Goal: Information Seeking & Learning: Compare options

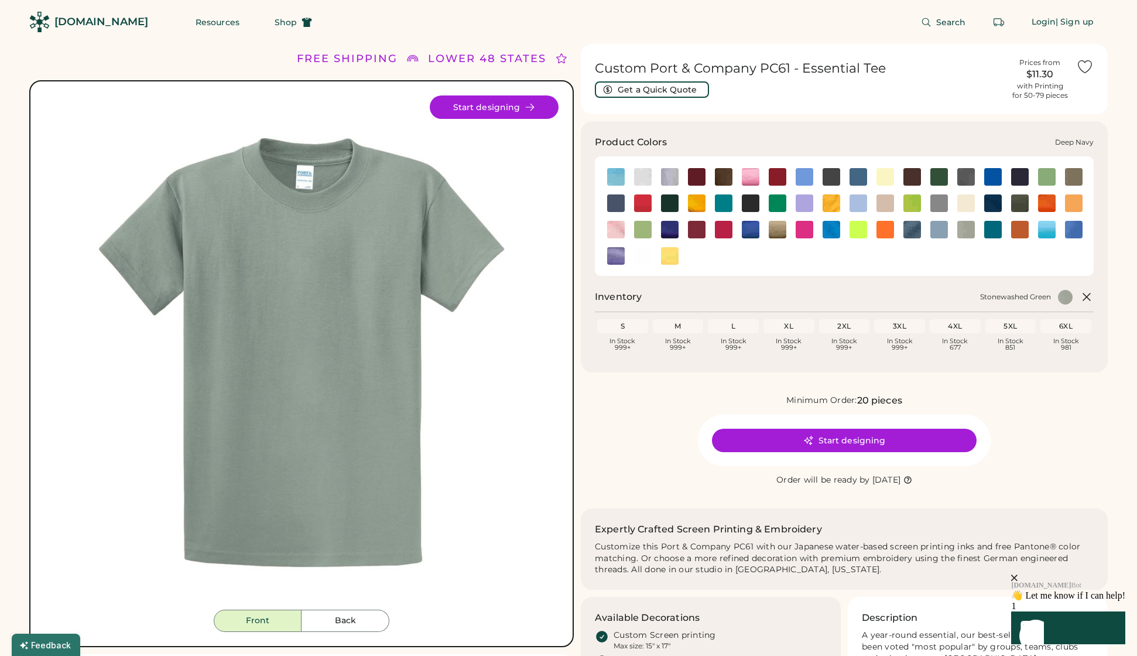
click at [1014, 177] on img at bounding box center [1020, 177] width 18 height 18
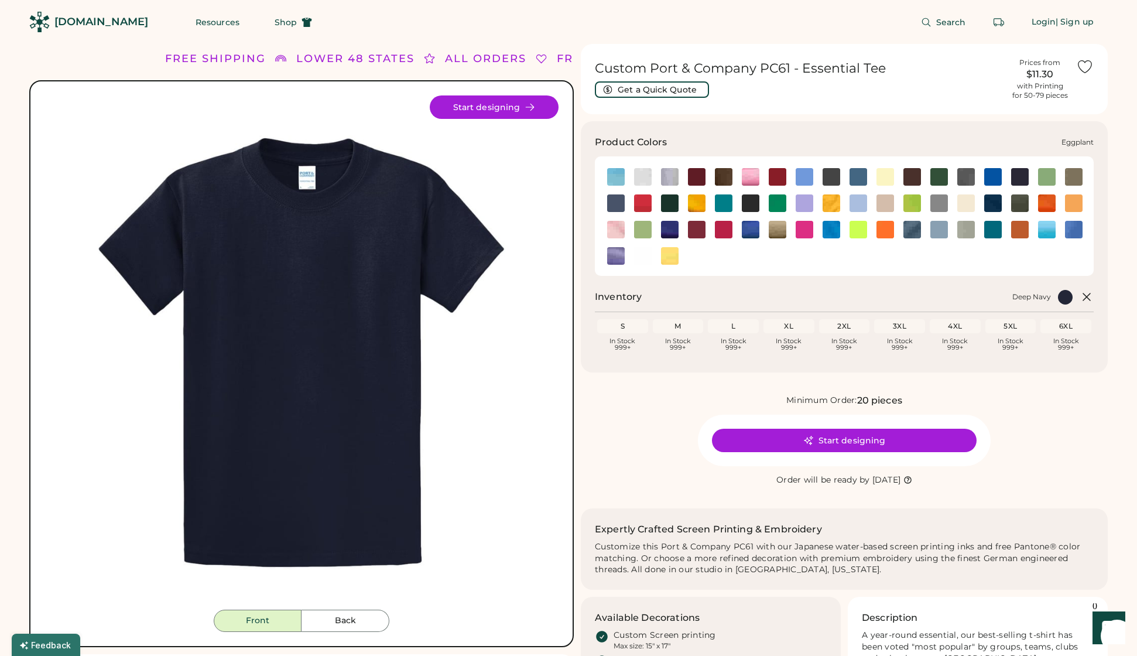
click at [614, 202] on img at bounding box center [616, 203] width 18 height 18
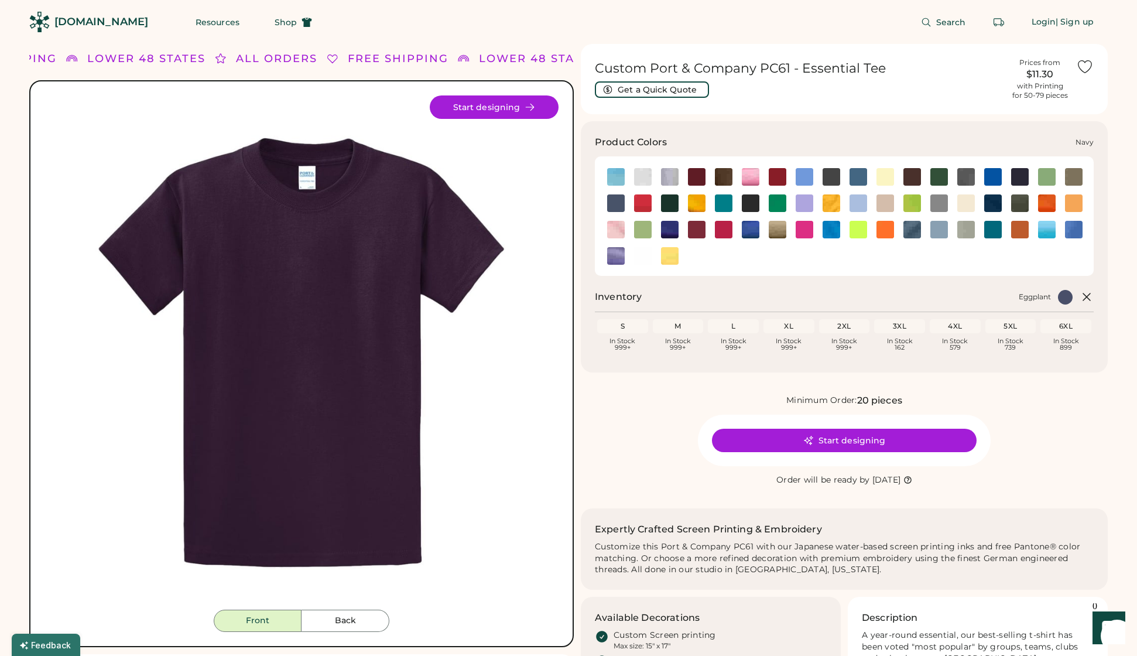
click at [993, 204] on img at bounding box center [993, 203] width 18 height 18
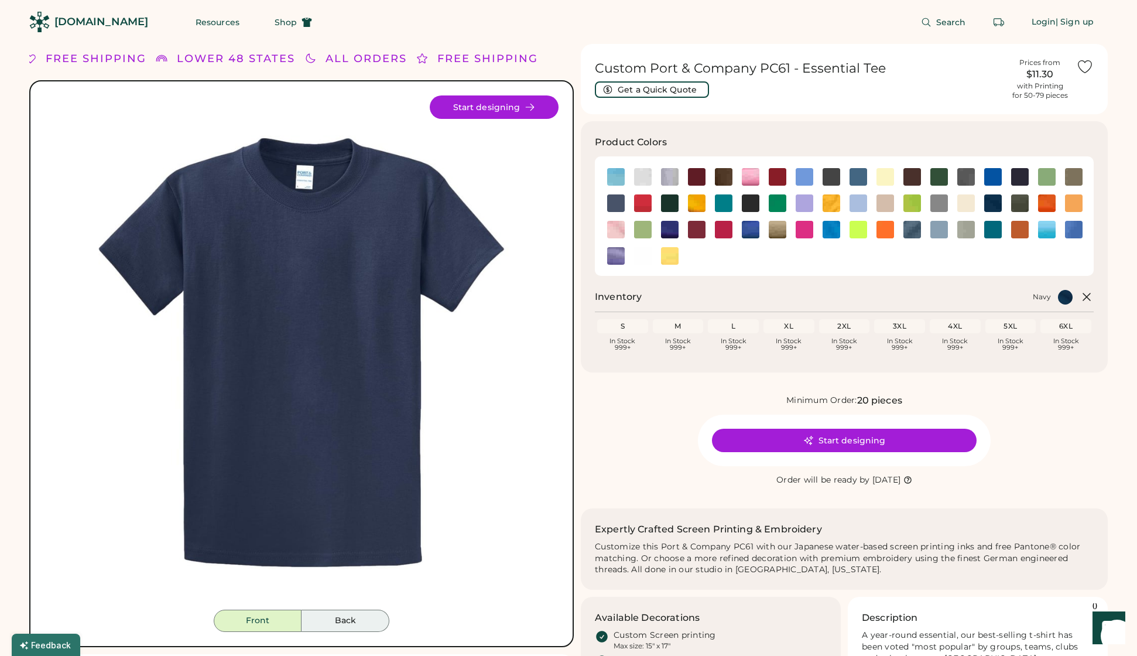
click at [340, 624] on button "Back" at bounding box center [346, 620] width 88 height 22
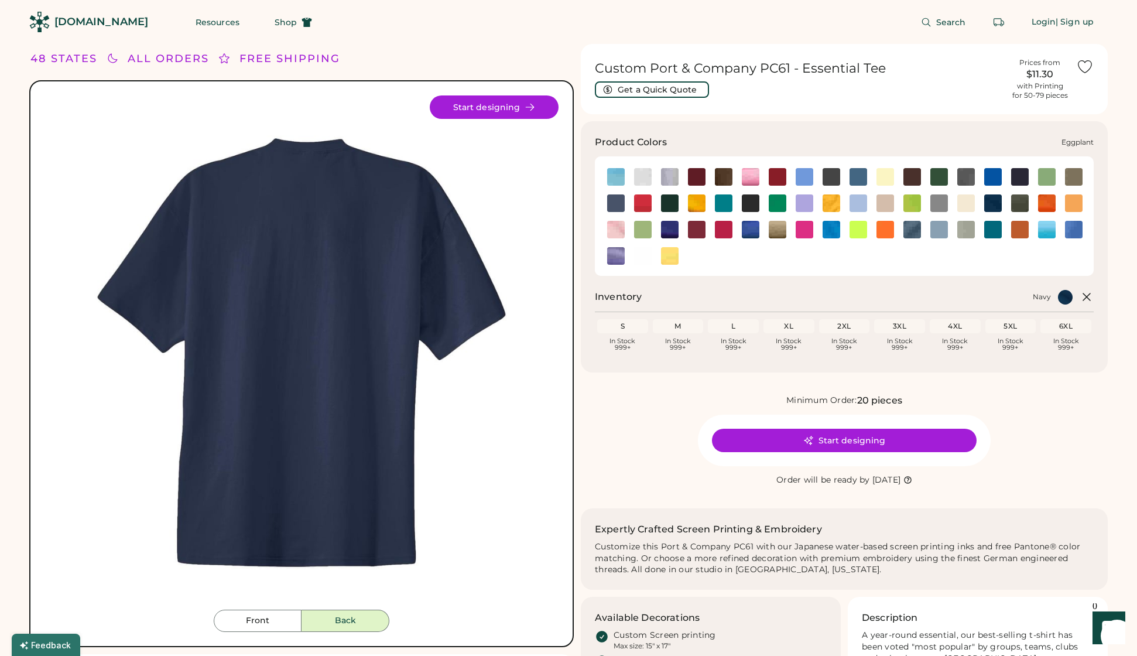
click at [618, 202] on img at bounding box center [616, 203] width 18 height 18
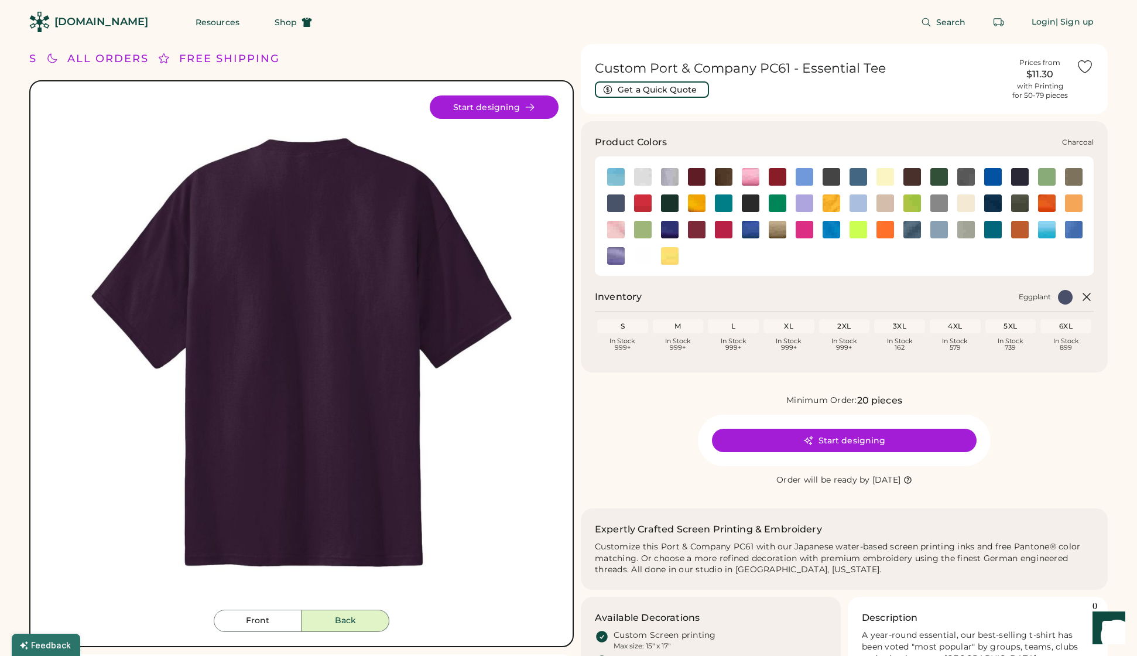
click at [834, 174] on img at bounding box center [832, 177] width 18 height 18
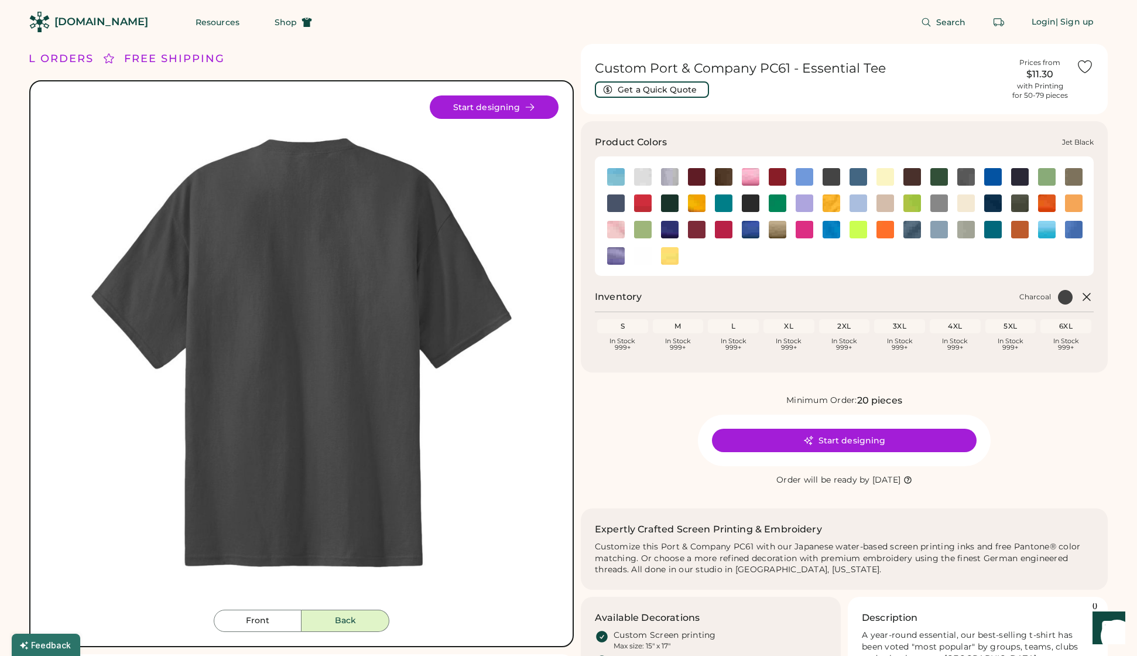
click at [752, 207] on img at bounding box center [751, 203] width 18 height 18
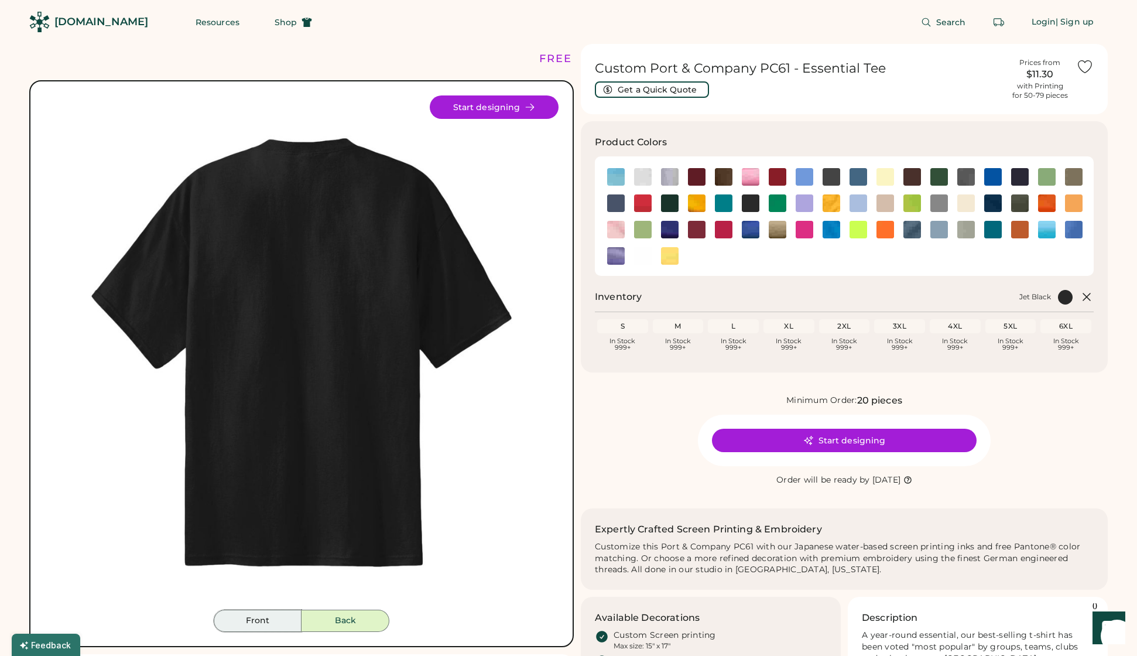
click at [277, 627] on button "Front" at bounding box center [258, 620] width 88 height 22
